Goal: Task Accomplishment & Management: Manage account settings

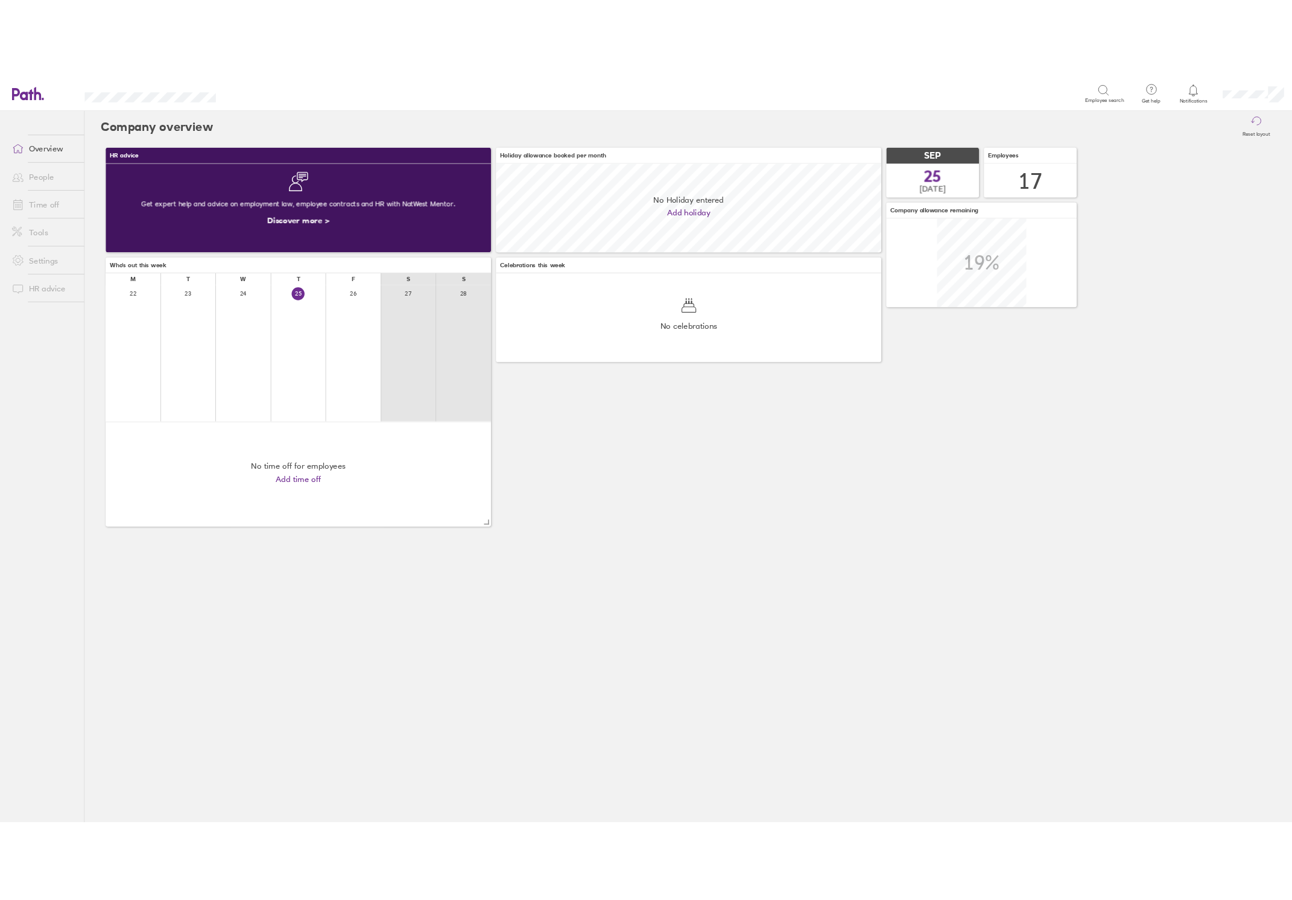
scroll to position [107, 466]
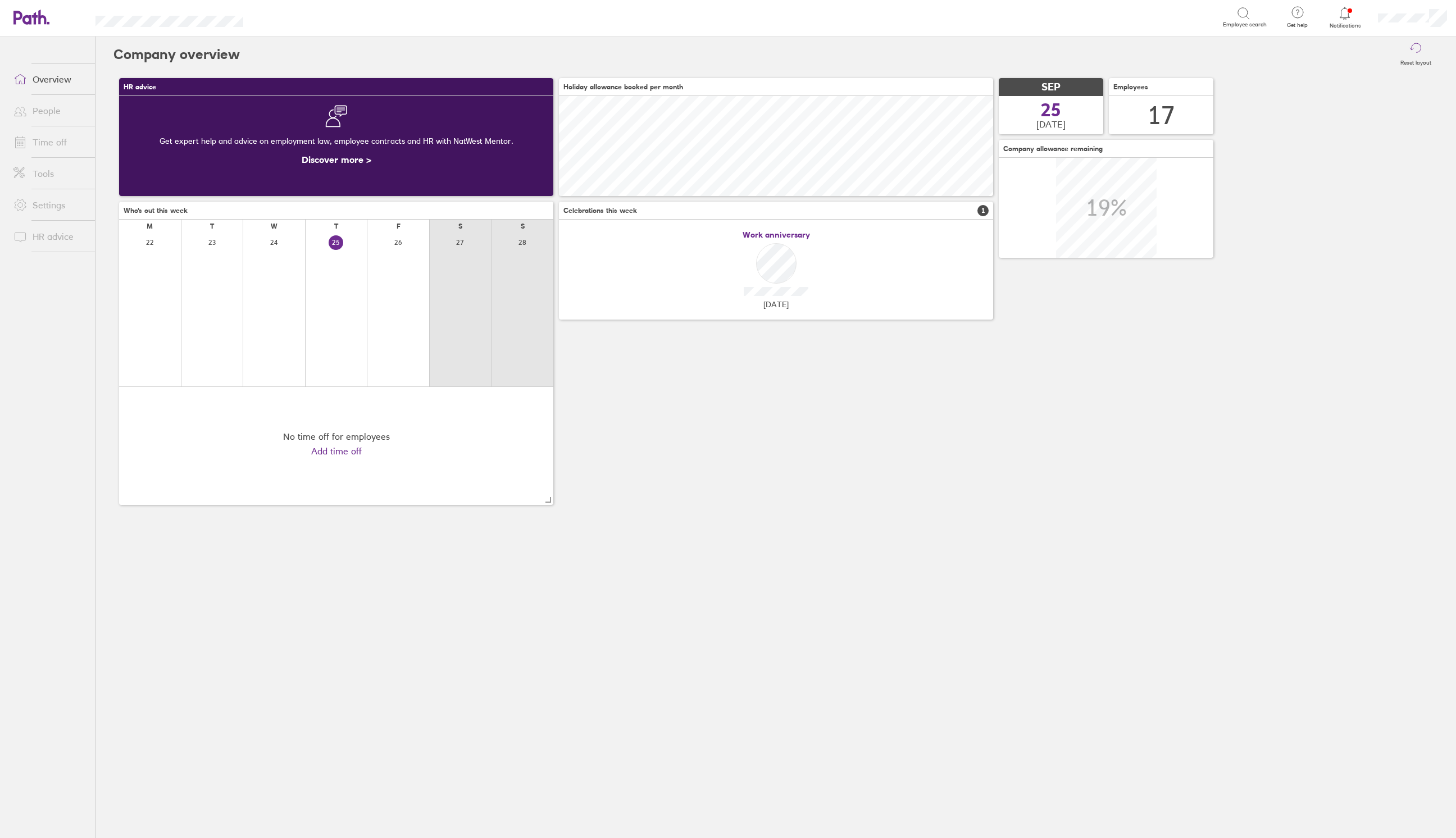
click at [37, 142] on link "Time off" at bounding box center [49, 142] width 90 height 22
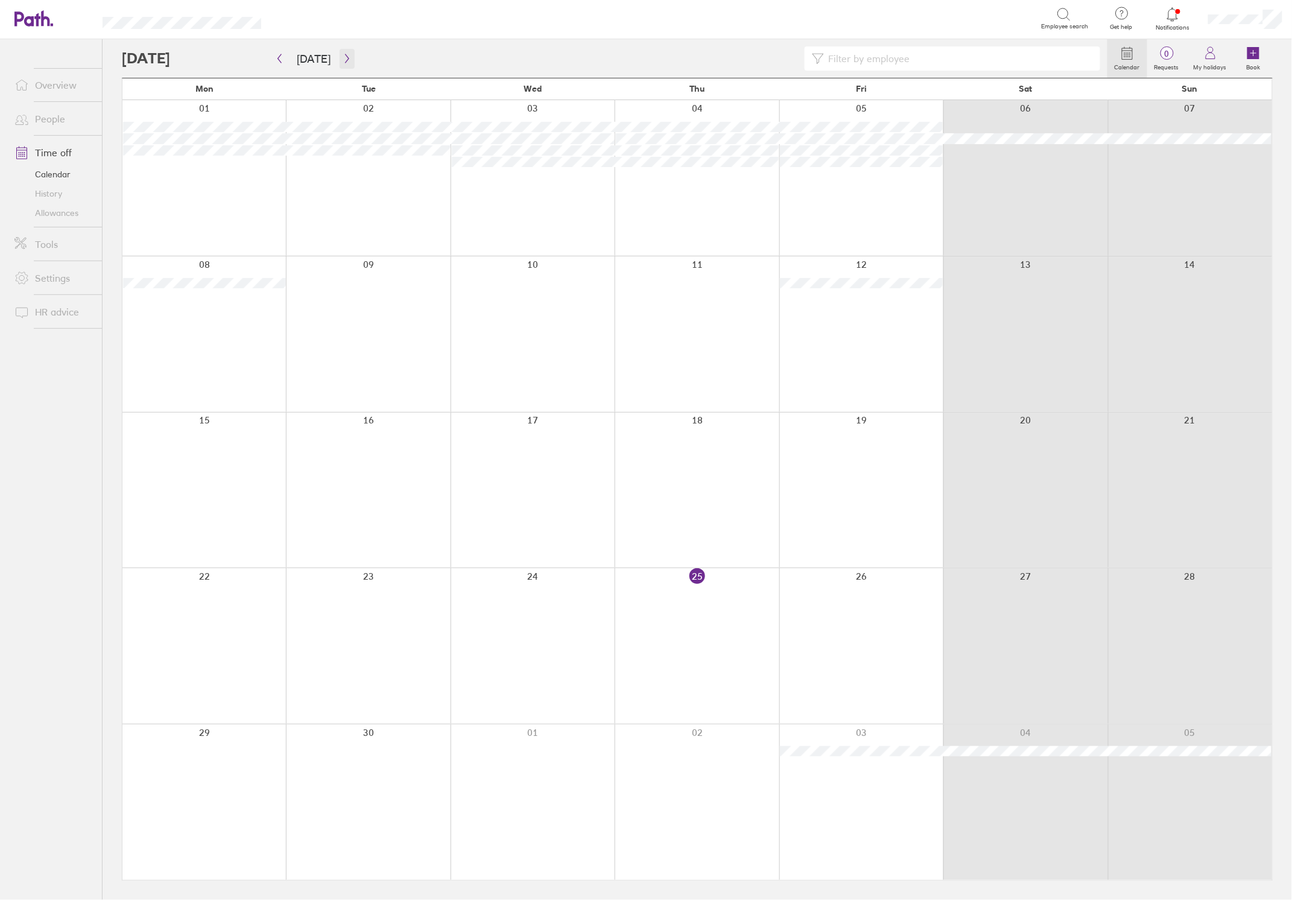
click at [343, 61] on icon "button" at bounding box center [347, 59] width 9 height 10
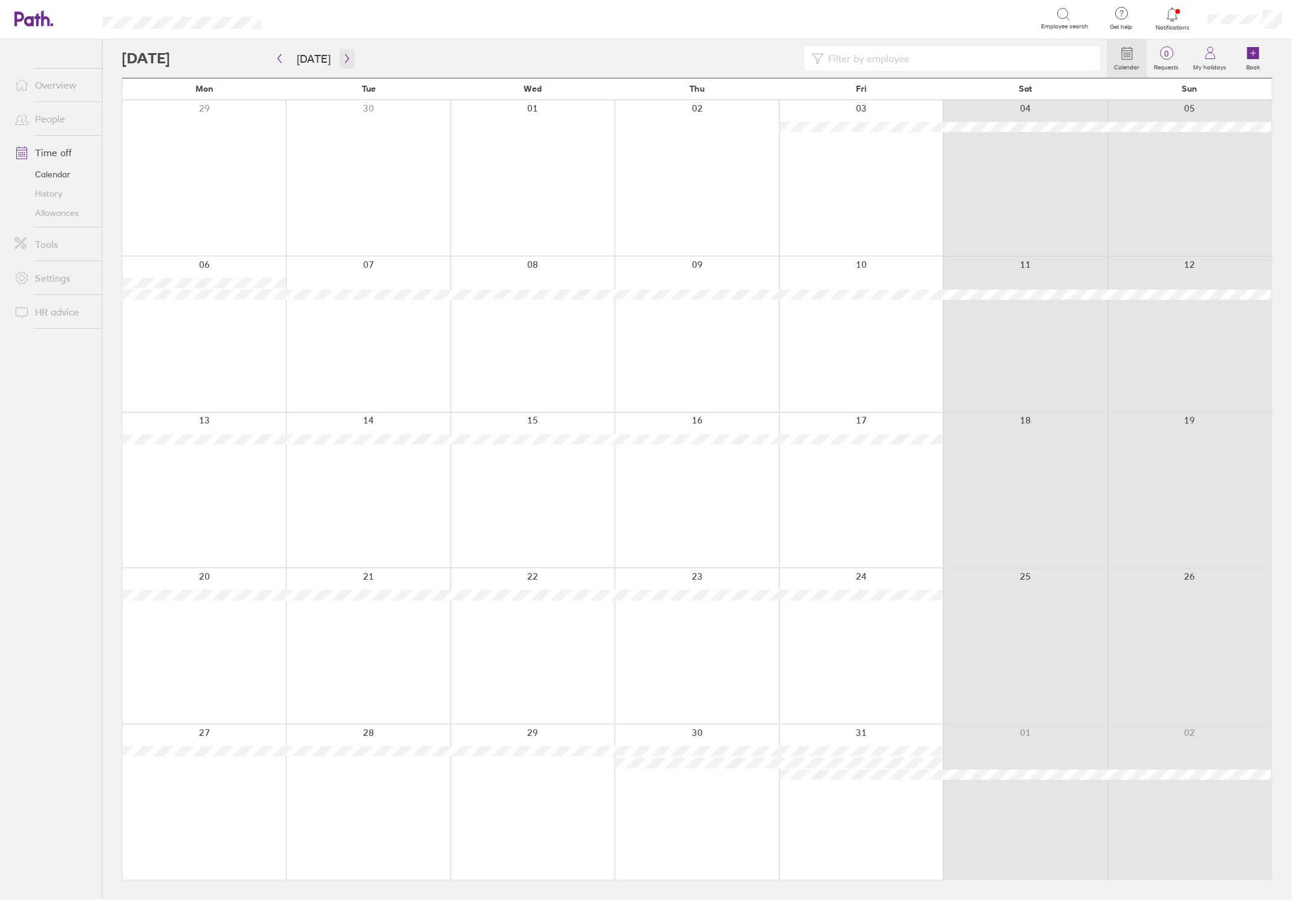
click at [343, 59] on icon "button" at bounding box center [347, 59] width 9 height 10
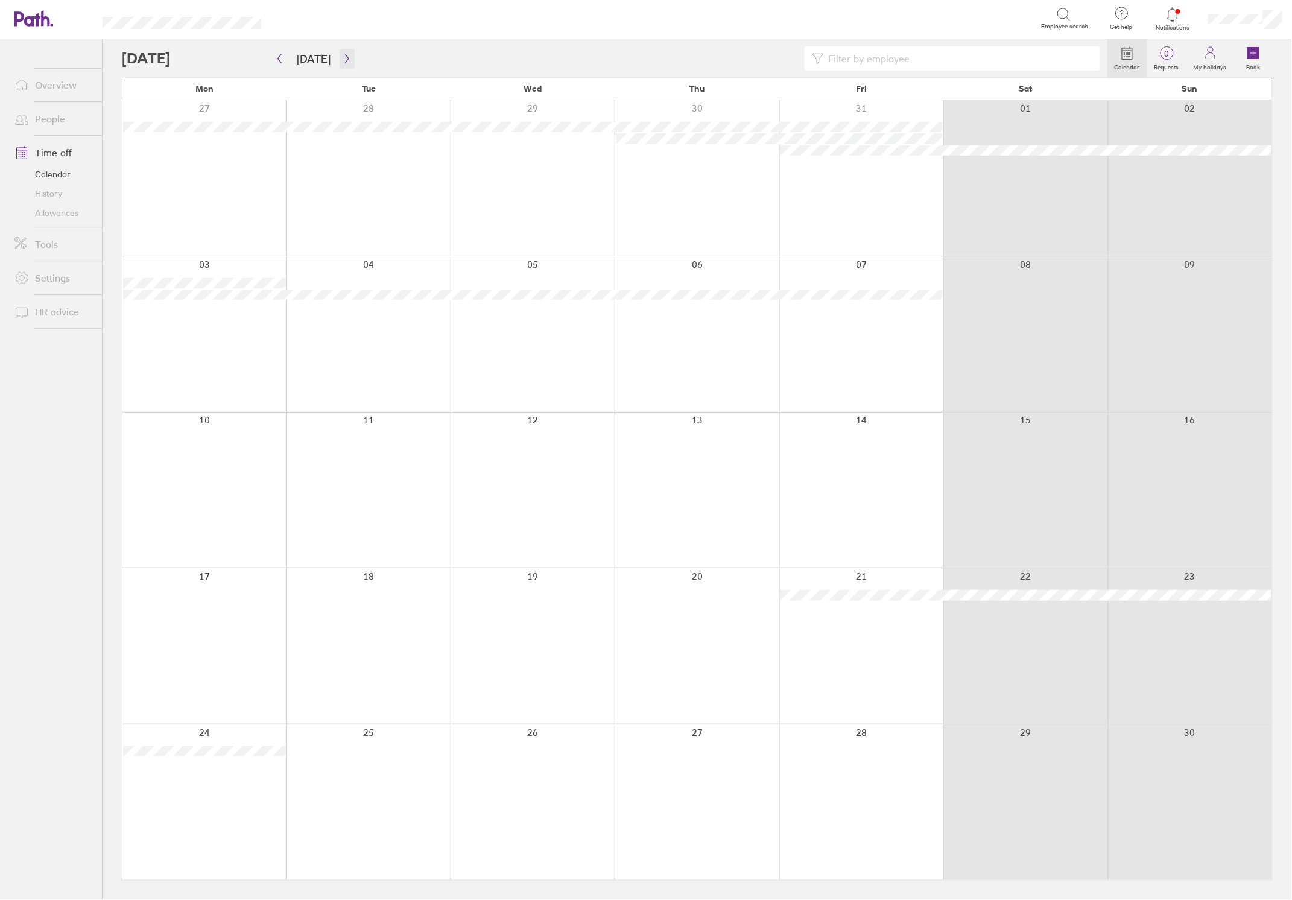
click at [345, 57] on icon "button" at bounding box center [347, 58] width 4 height 9
